Goal: Information Seeking & Learning: Check status

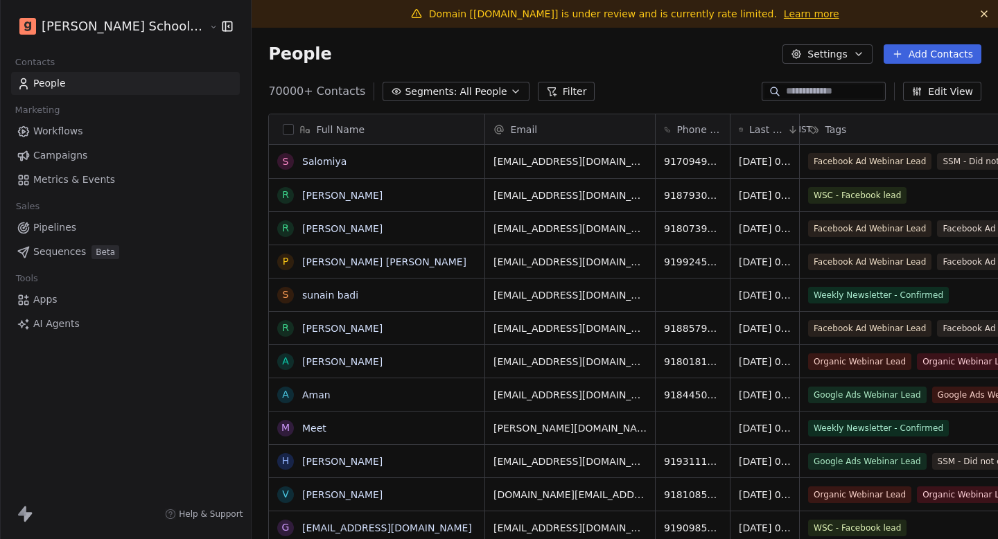
scroll to position [1, 1]
click at [73, 161] on span "Campaigns" at bounding box center [60, 155] width 54 height 15
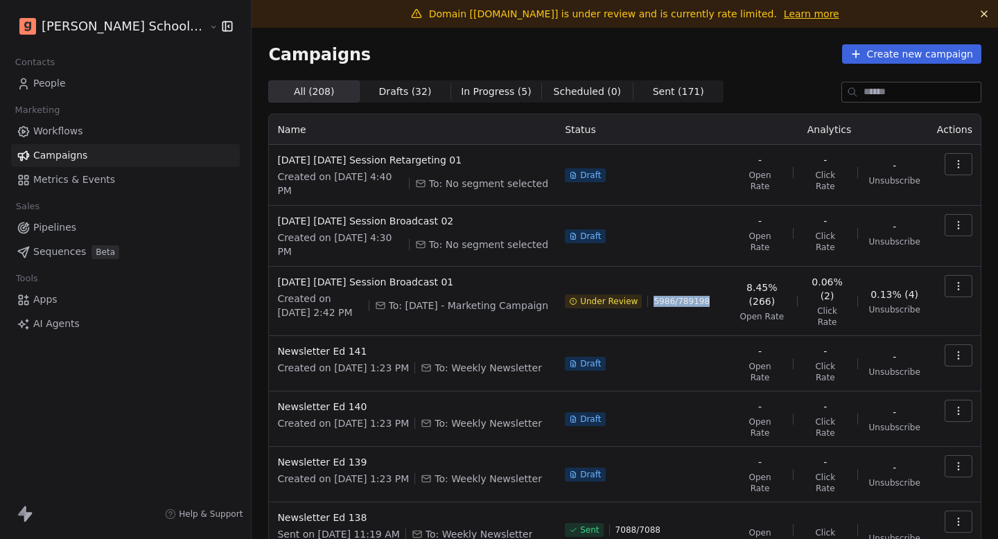
drag, startPoint x: 647, startPoint y: 270, endPoint x: 721, endPoint y: 270, distance: 73.4
click at [721, 270] on td "Under Review 5986 / 789198" at bounding box center [642, 301] width 173 height 69
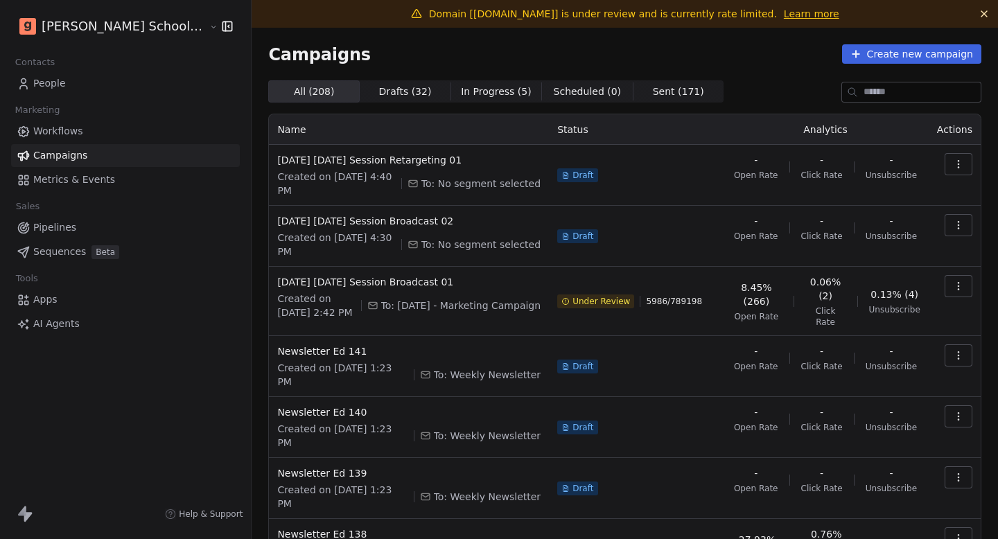
click at [722, 270] on td "8.45% (266) Open Rate 0.06% (2) Click Rate 0.13% (4) Unsubscribe" at bounding box center [825, 301] width 206 height 69
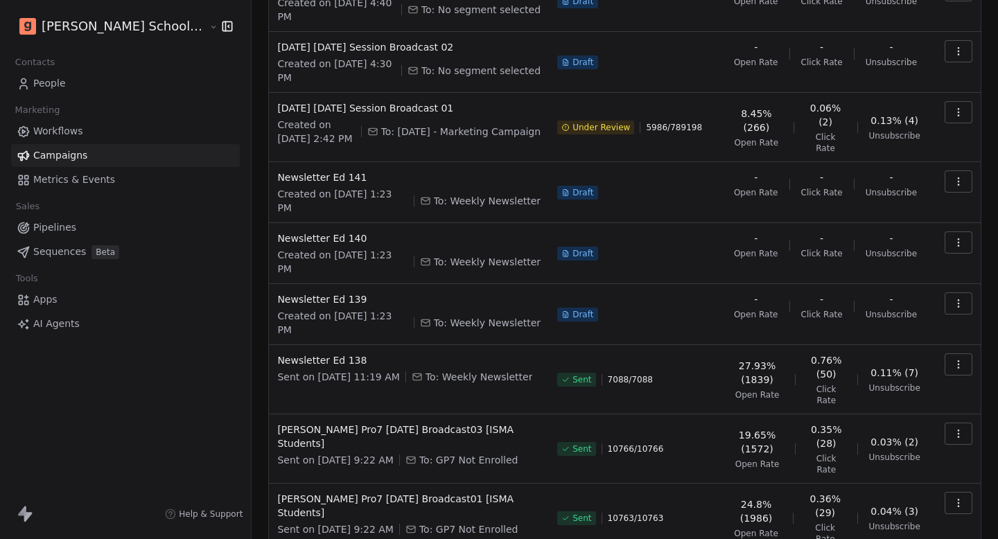
scroll to position [183, 0]
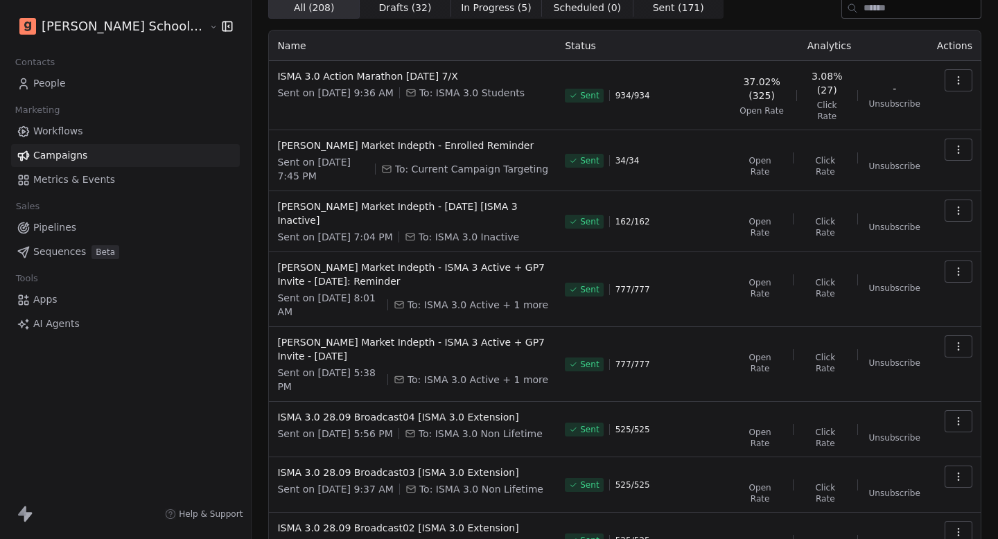
scroll to position [175, 0]
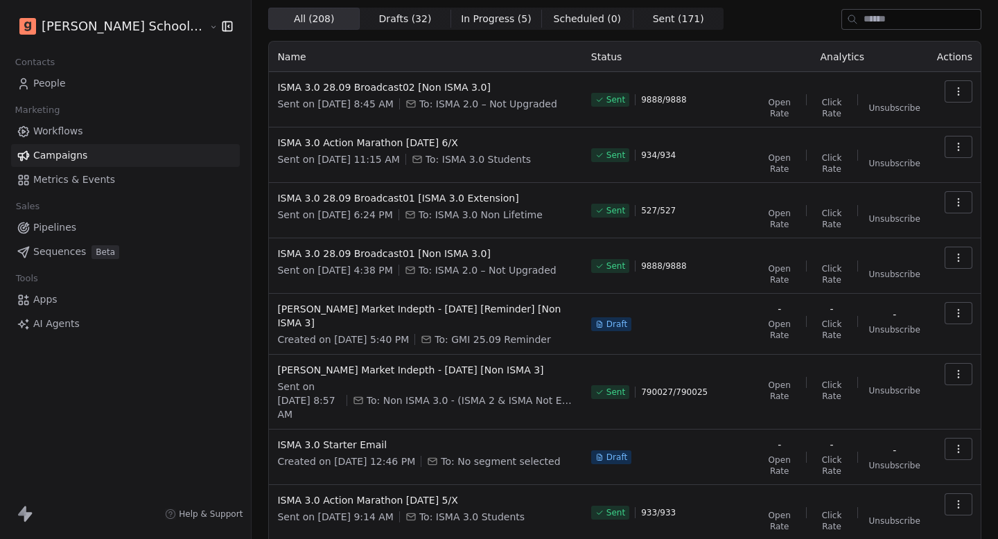
scroll to position [224, 0]
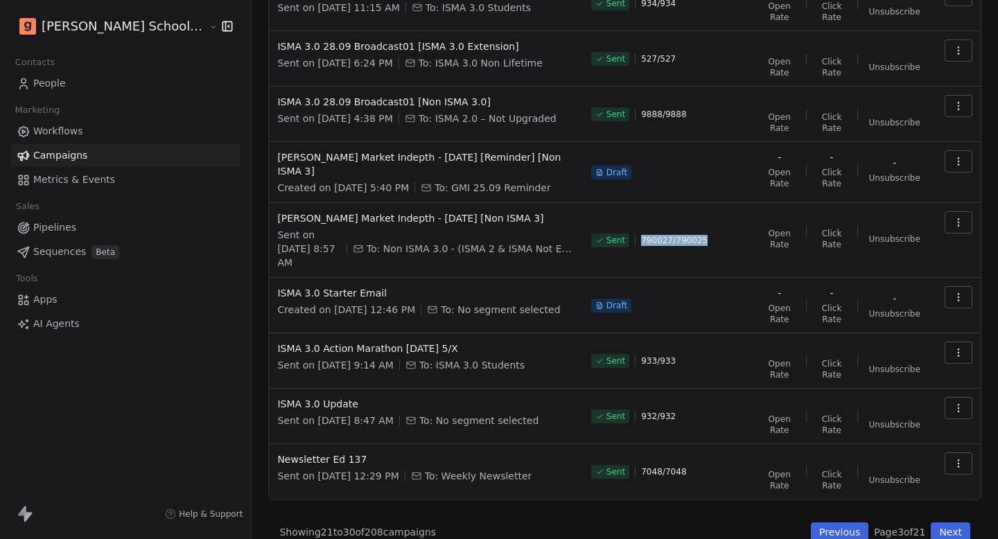
drag, startPoint x: 633, startPoint y: 229, endPoint x: 709, endPoint y: 229, distance: 76.9
click at [704, 229] on div "Sent 790027 / 790025" at bounding box center [669, 240] width 157 height 58
click at [709, 229] on div "Sent 790027 / 790025" at bounding box center [669, 240] width 157 height 58
click at [960, 217] on icon "button" at bounding box center [958, 222] width 11 height 11
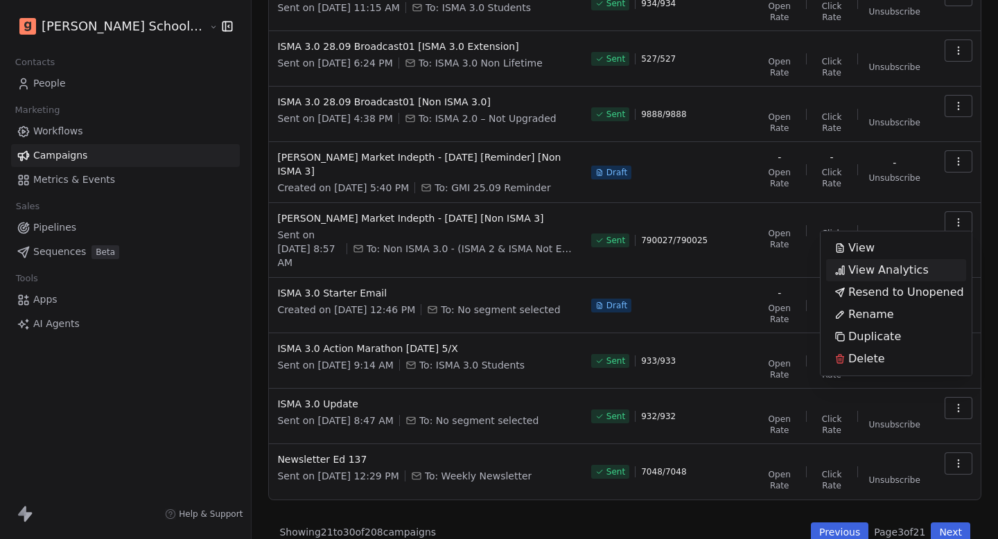
click at [899, 270] on span "View Analytics" at bounding box center [888, 270] width 80 height 17
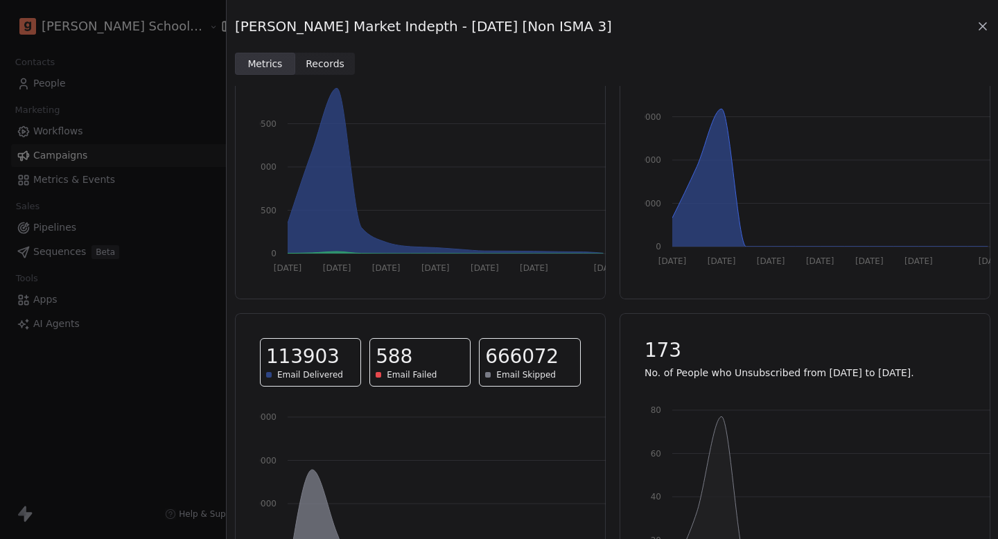
scroll to position [164, 0]
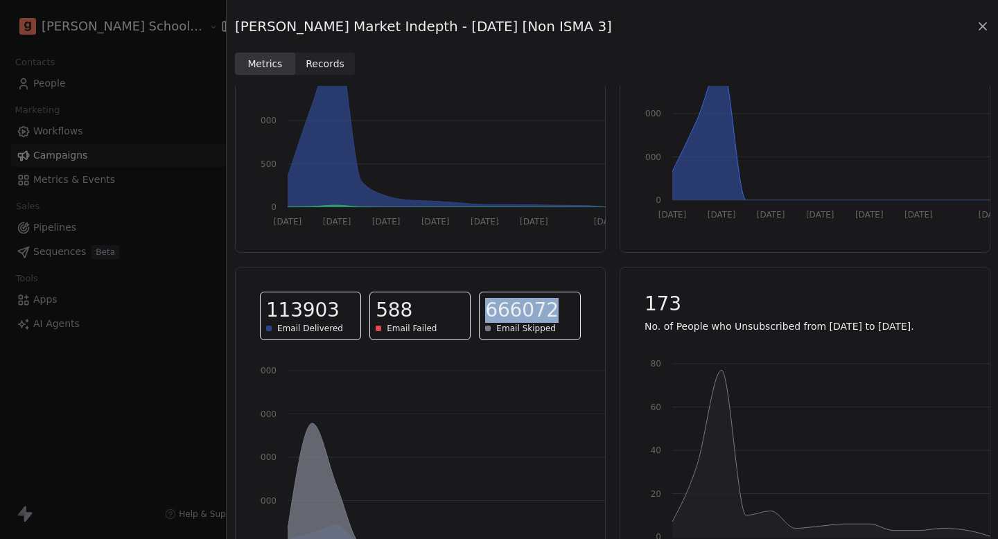
drag, startPoint x: 488, startPoint y: 311, endPoint x: 579, endPoint y: 312, distance: 90.8
click at [578, 312] on div "666072 Email Skipped" at bounding box center [529, 316] width 101 height 48
click at [558, 328] on div "Email Skipped" at bounding box center [529, 328] width 89 height 11
drag, startPoint x: 558, startPoint y: 328, endPoint x: 488, endPoint y: 302, distance: 75.2
click at [488, 306] on div "666072 Email Skipped" at bounding box center [529, 316] width 101 height 48
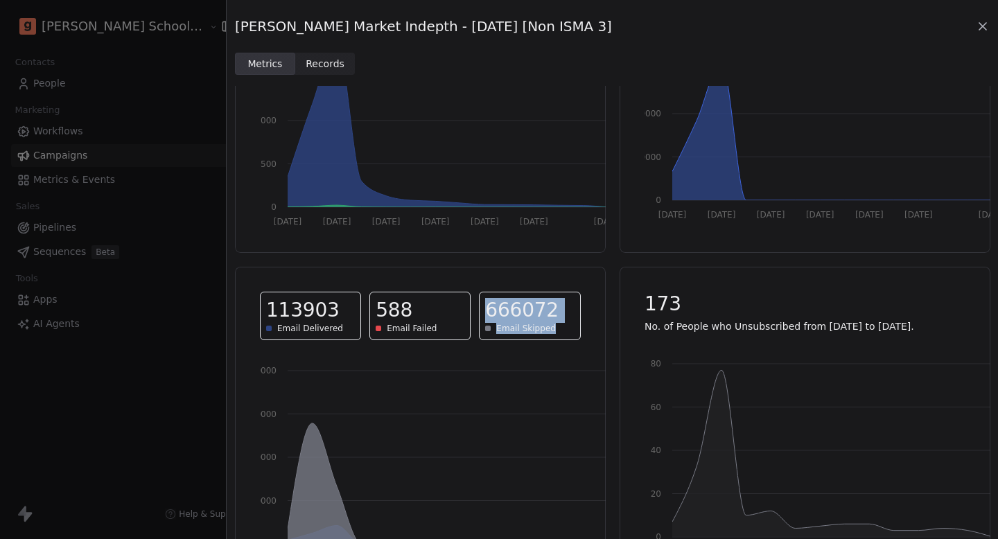
click at [501, 320] on span "666072" at bounding box center [521, 310] width 73 height 25
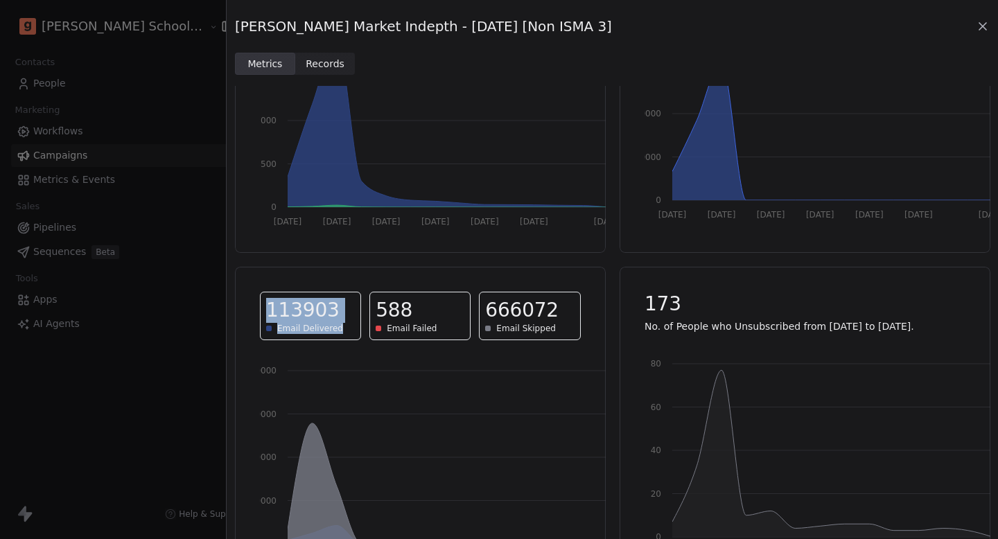
drag, startPoint x: 340, startPoint y: 329, endPoint x: 254, endPoint y: 316, distance: 87.6
click at [254, 316] on div "113903 Email Delivered 588 Email Failed 666072 Email Skipped" at bounding box center [420, 316] width 354 height 82
drag, startPoint x: 277, startPoint y: 312, endPoint x: 297, endPoint y: 312, distance: 19.4
click at [297, 312] on span "113903" at bounding box center [302, 310] width 73 height 25
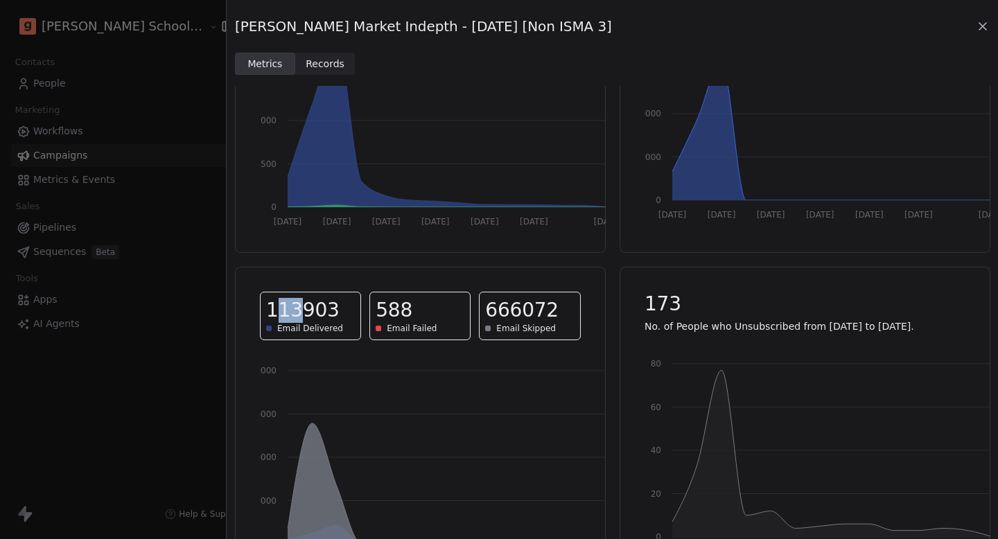
click at [297, 312] on span "113903" at bounding box center [302, 310] width 73 height 25
drag, startPoint x: 297, startPoint y: 312, endPoint x: 276, endPoint y: 312, distance: 20.8
click at [276, 312] on span "113903" at bounding box center [302, 310] width 73 height 25
click at [275, 312] on span "113903" at bounding box center [302, 310] width 73 height 25
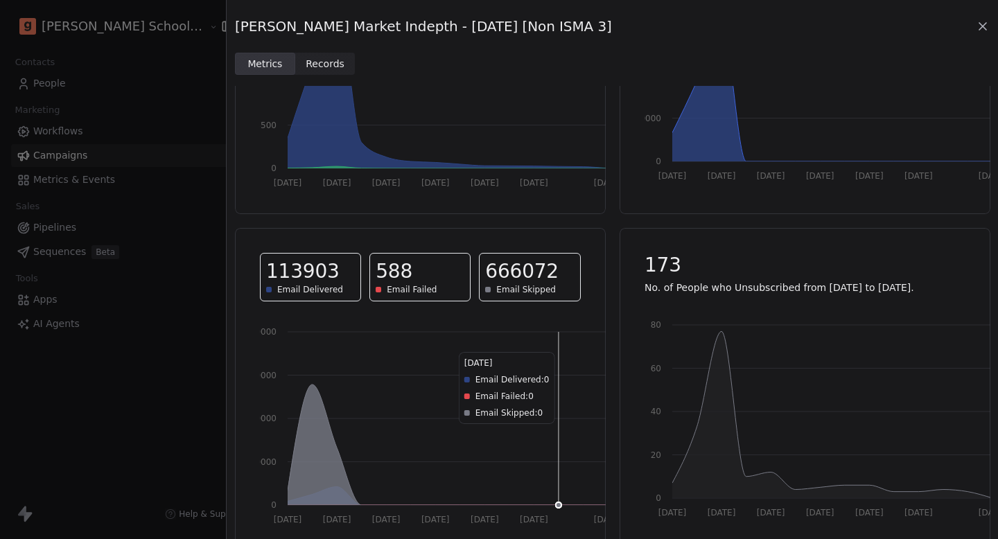
scroll to position [187, 0]
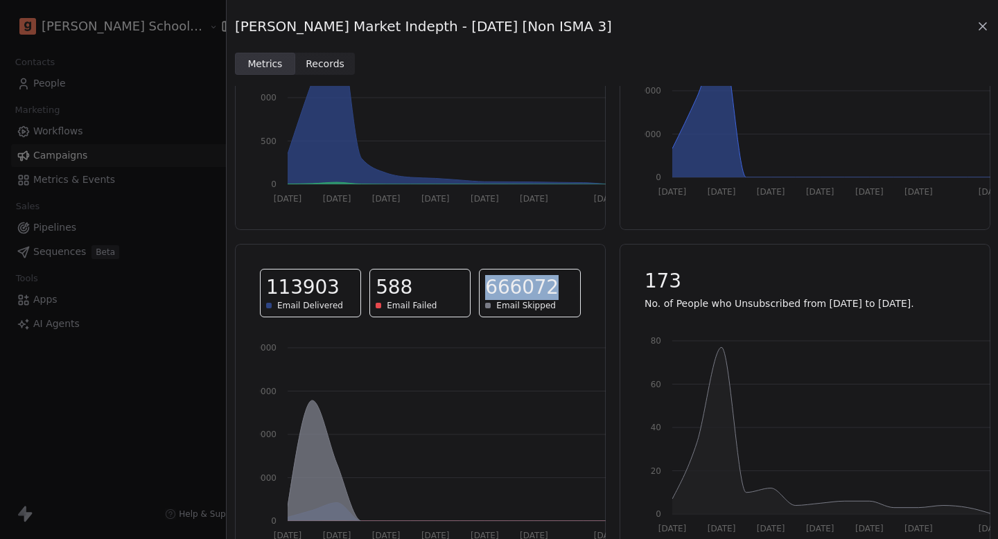
drag, startPoint x: 500, startPoint y: 291, endPoint x: 561, endPoint y: 291, distance: 61.0
click at [559, 291] on div "666072" at bounding box center [529, 287] width 89 height 25
click at [561, 291] on div "666072" at bounding box center [529, 287] width 89 height 25
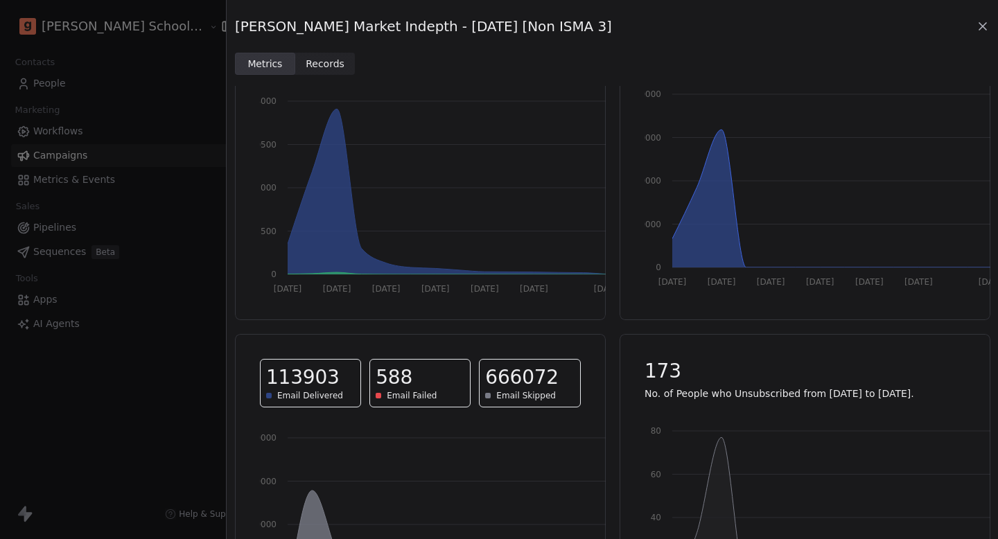
scroll to position [0, 0]
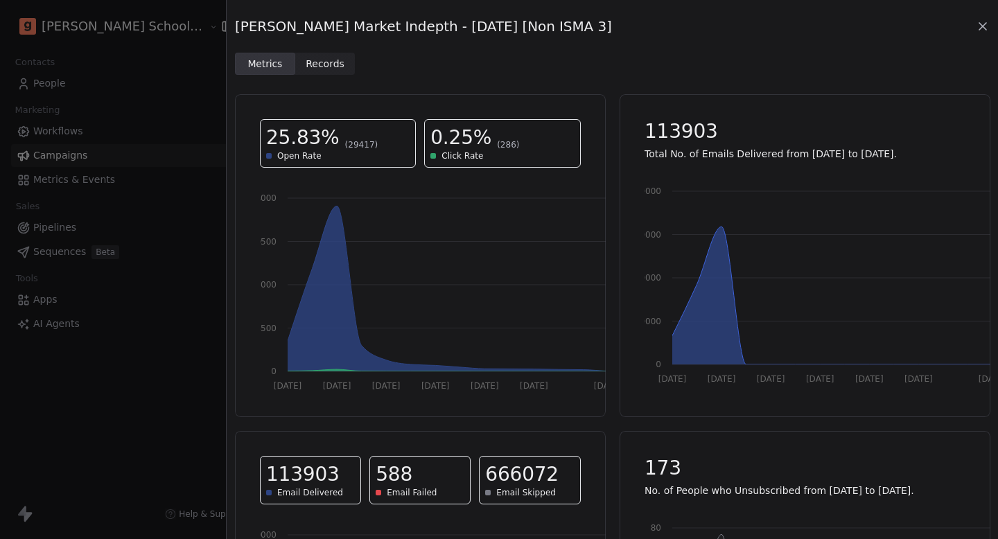
click at [986, 24] on icon at bounding box center [983, 26] width 14 height 14
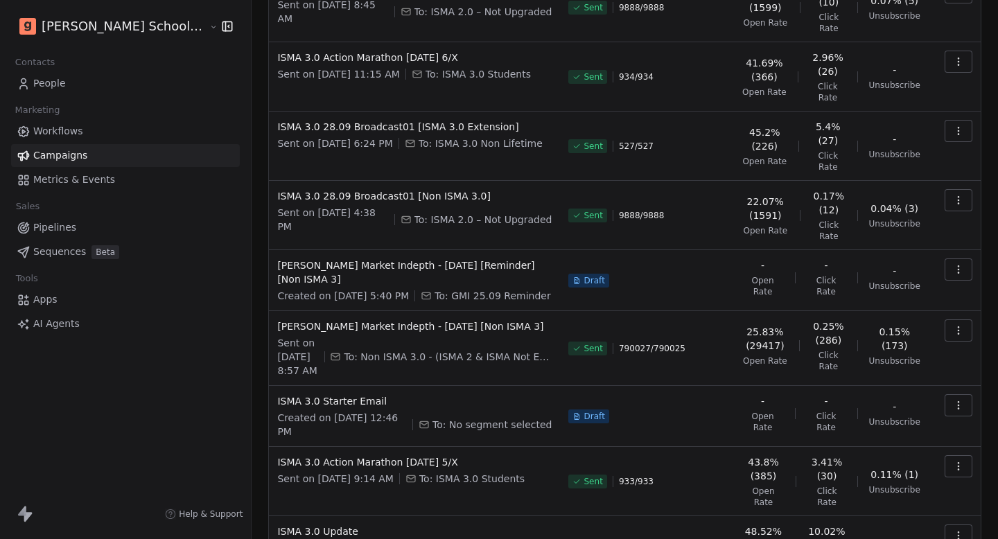
scroll to position [40, 0]
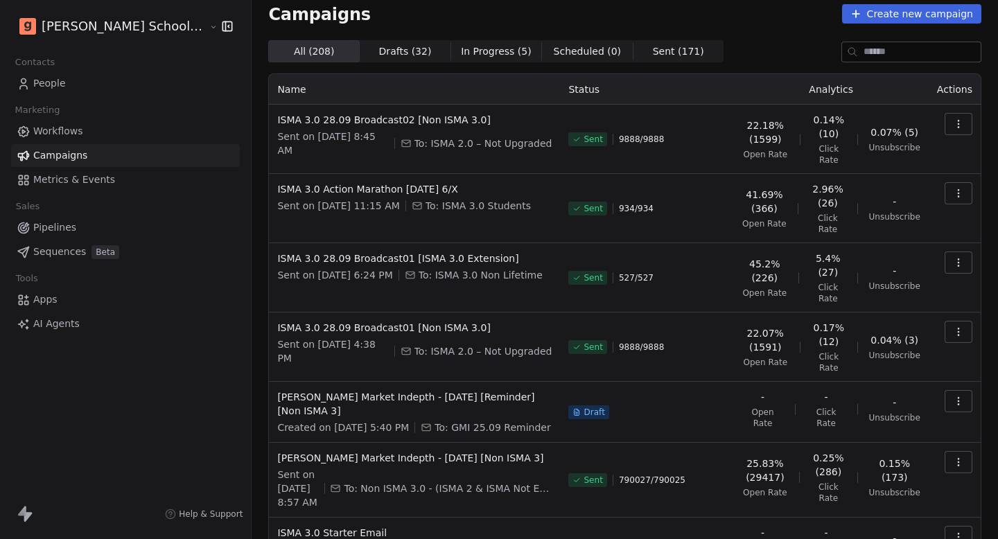
click at [53, 79] on span "People" at bounding box center [49, 83] width 33 height 15
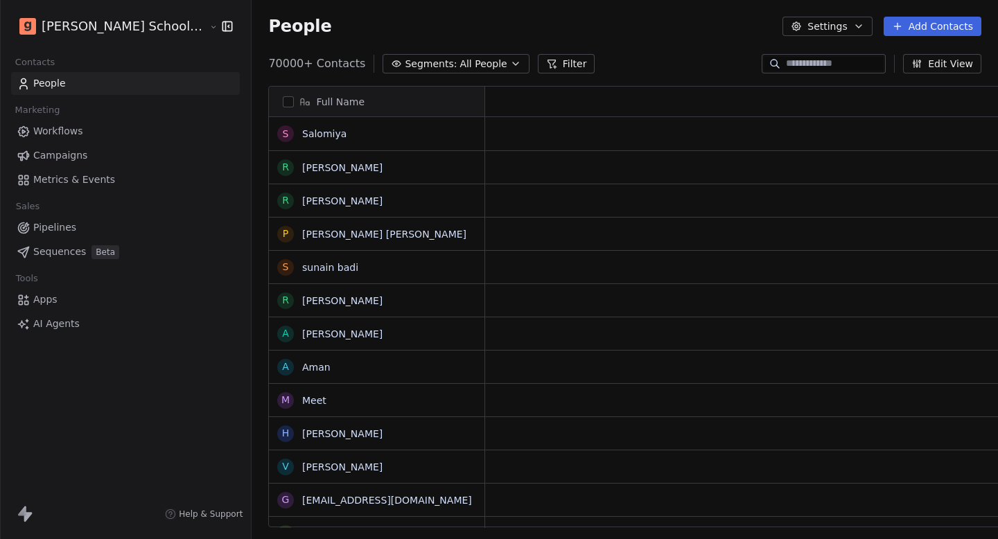
scroll to position [28, 0]
